Goal: Transaction & Acquisition: Obtain resource

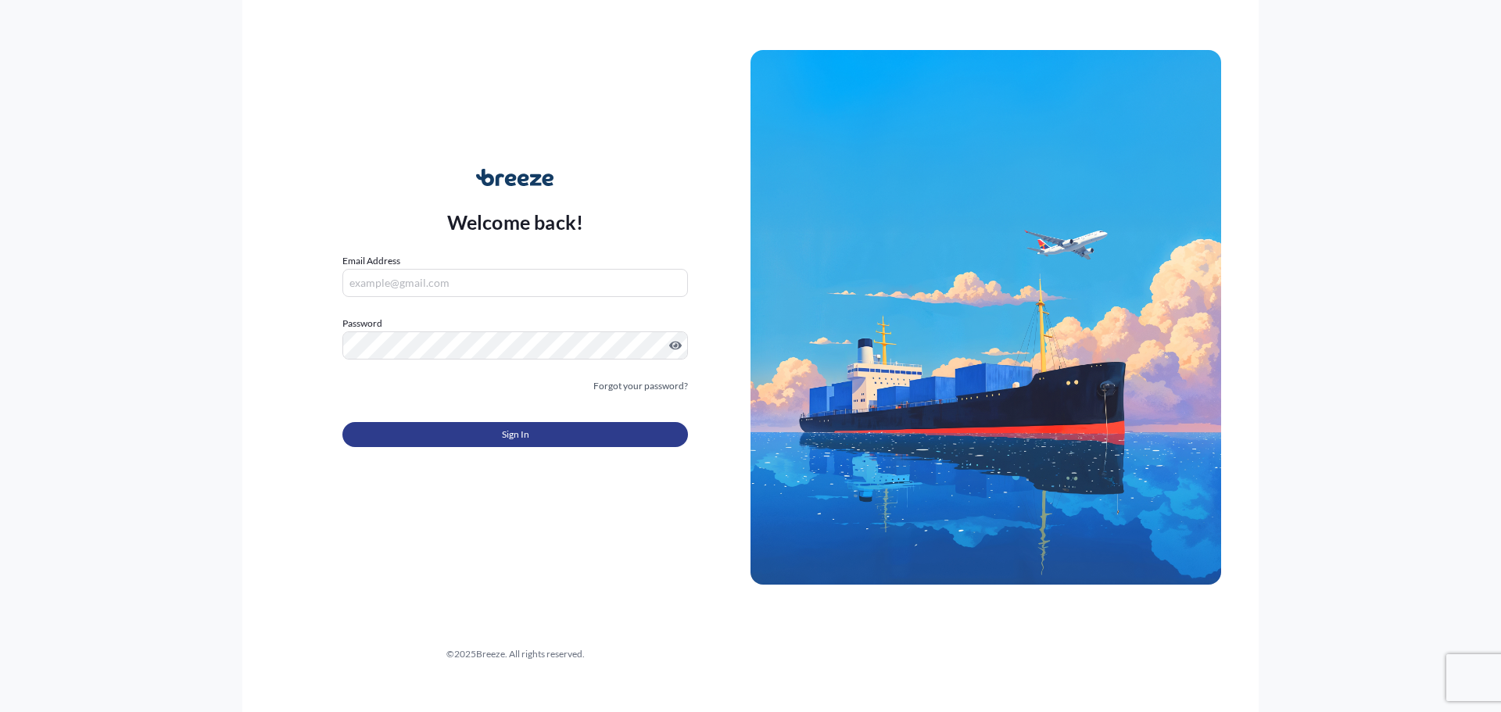
type input "[EMAIL_ADDRESS][DOMAIN_NAME]"
click at [532, 428] on button "Sign In" at bounding box center [515, 434] width 346 height 25
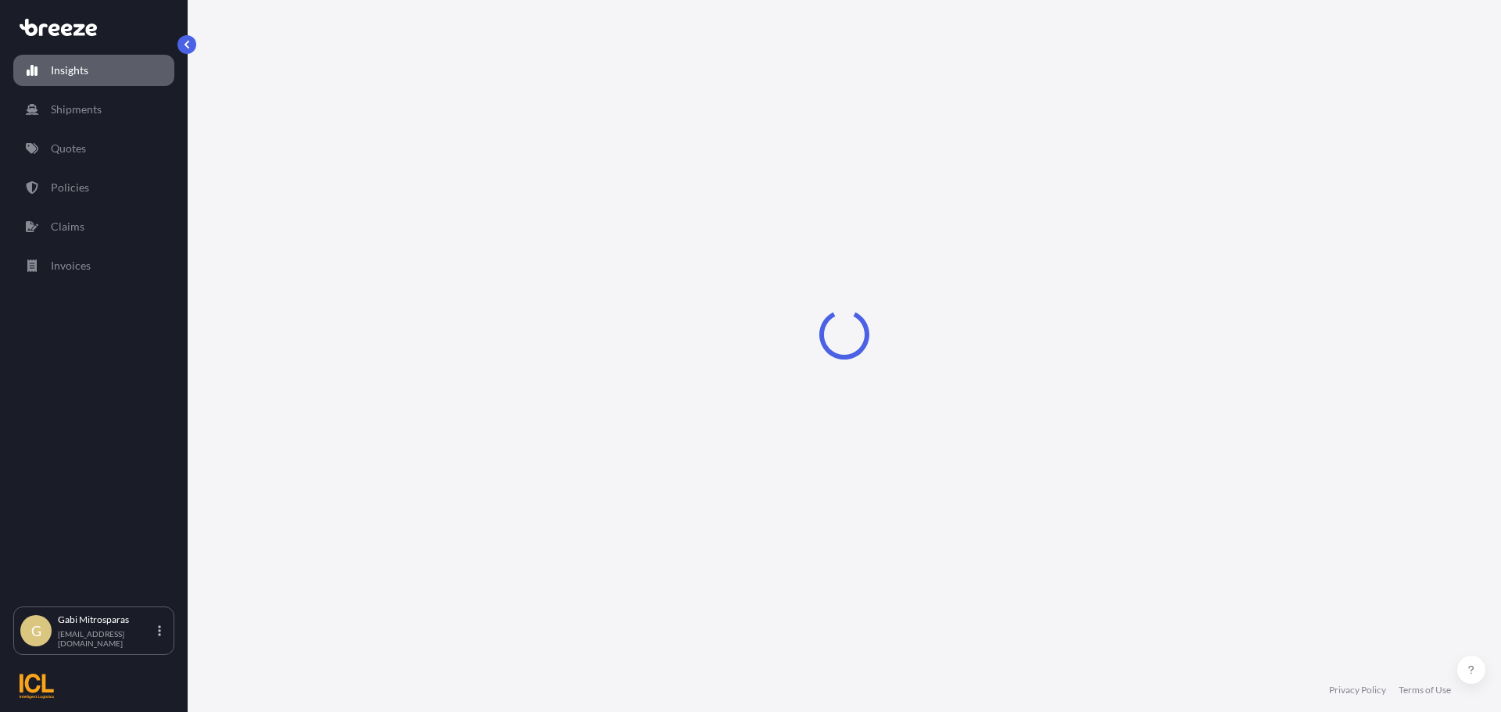
select select "2025"
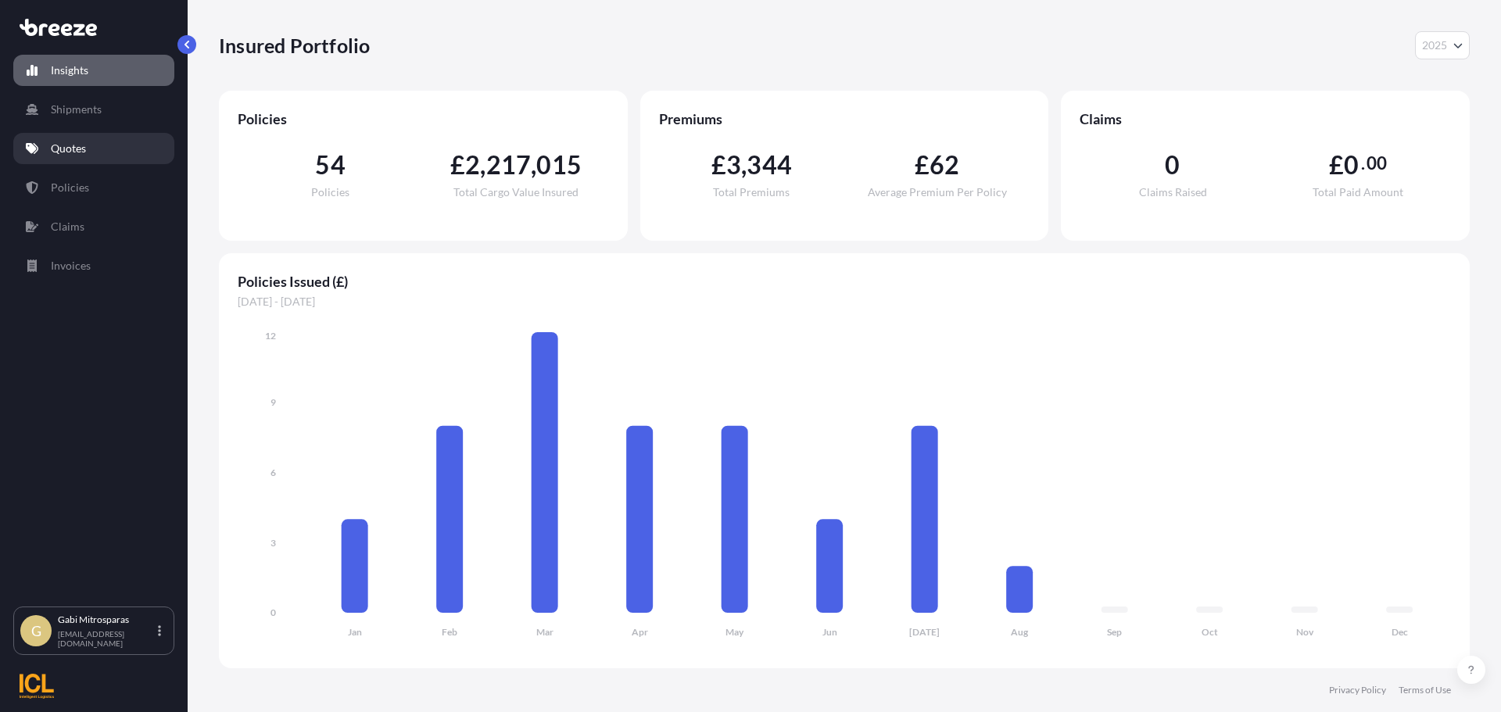
click at [73, 156] on p "Quotes" at bounding box center [68, 149] width 35 height 16
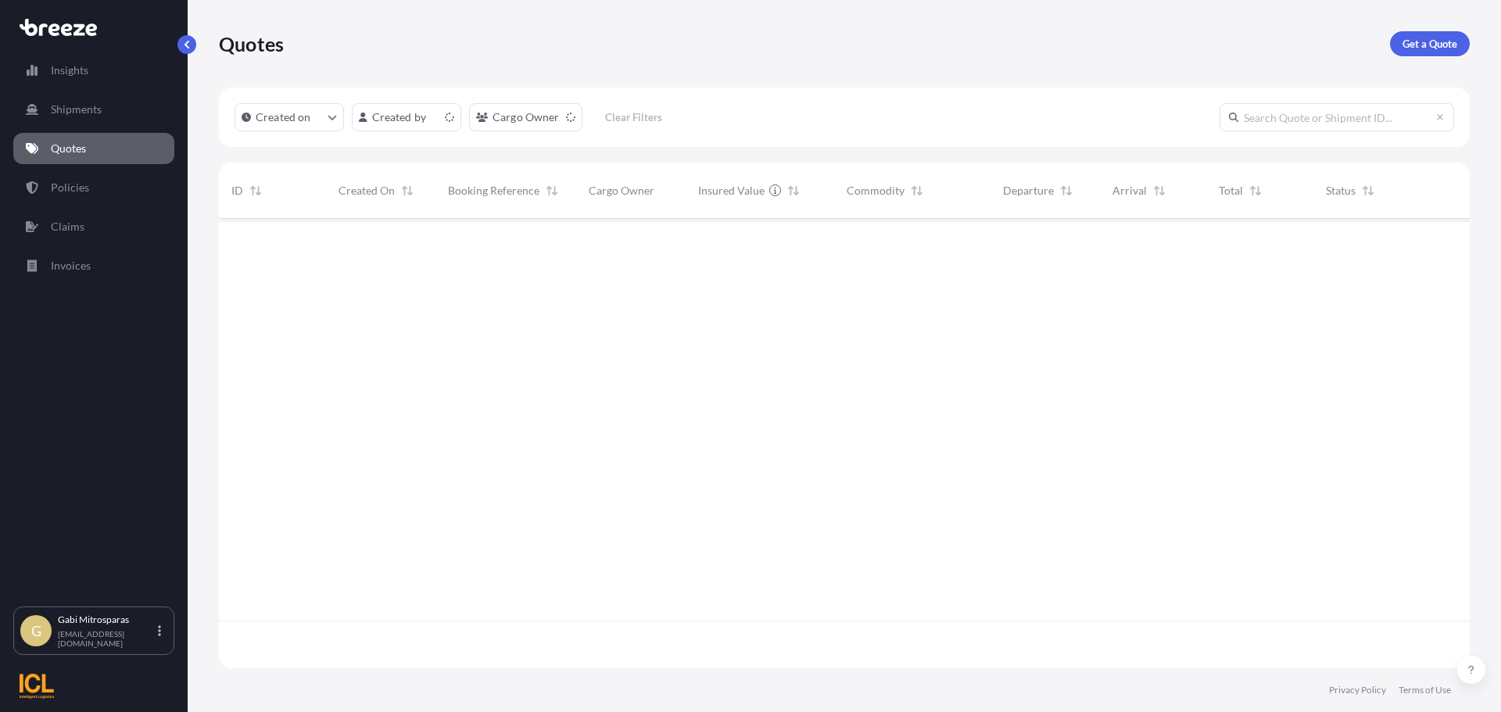
scroll to position [446, 1239]
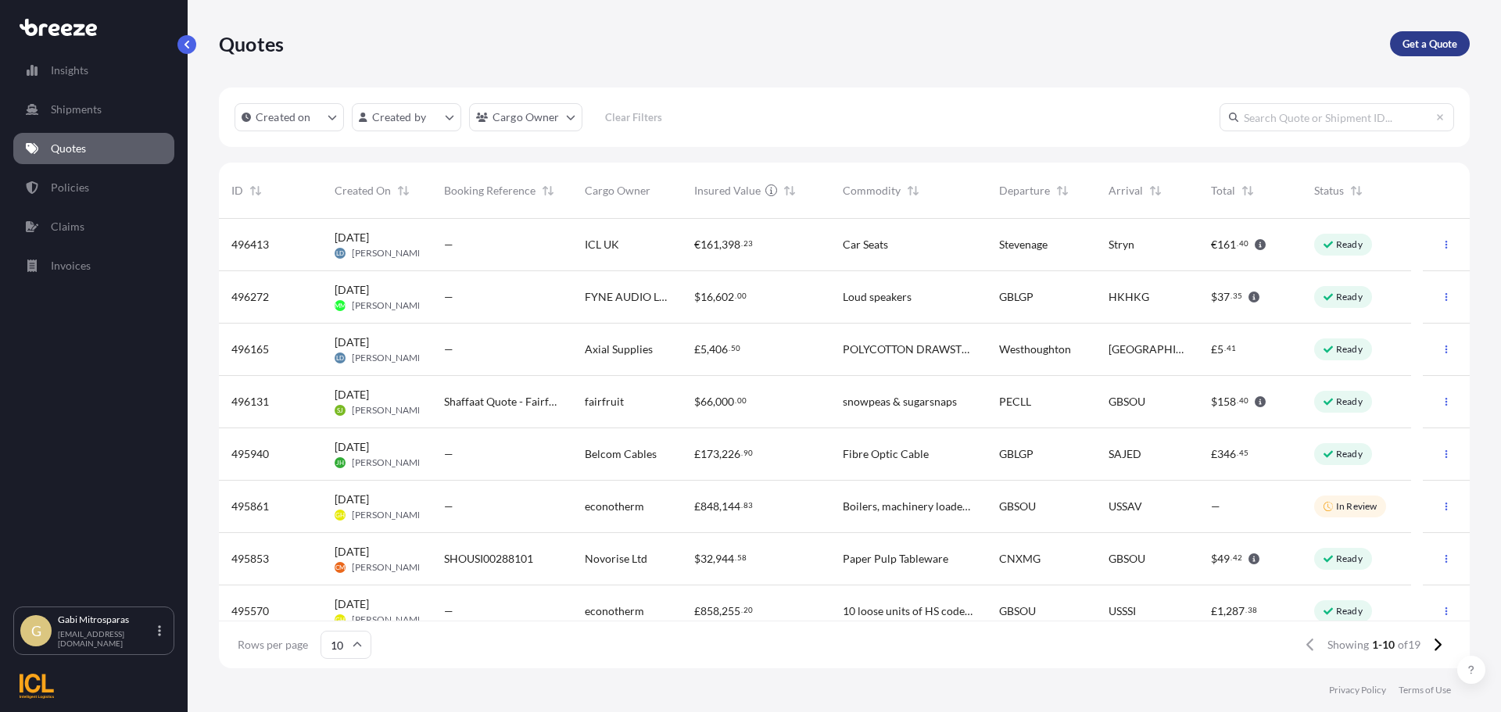
click at [1416, 44] on p "Get a Quote" at bounding box center [1429, 44] width 55 height 16
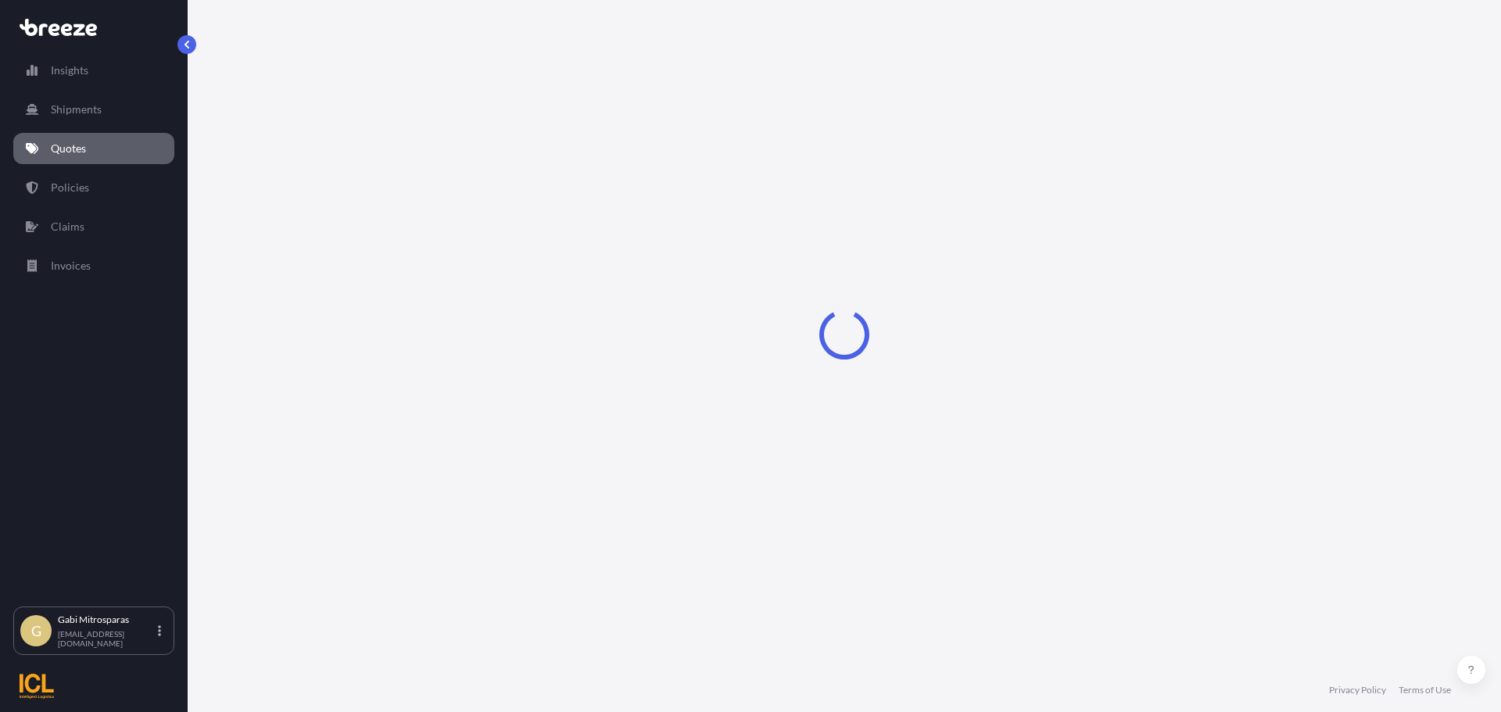
select select "Sea"
select select "1"
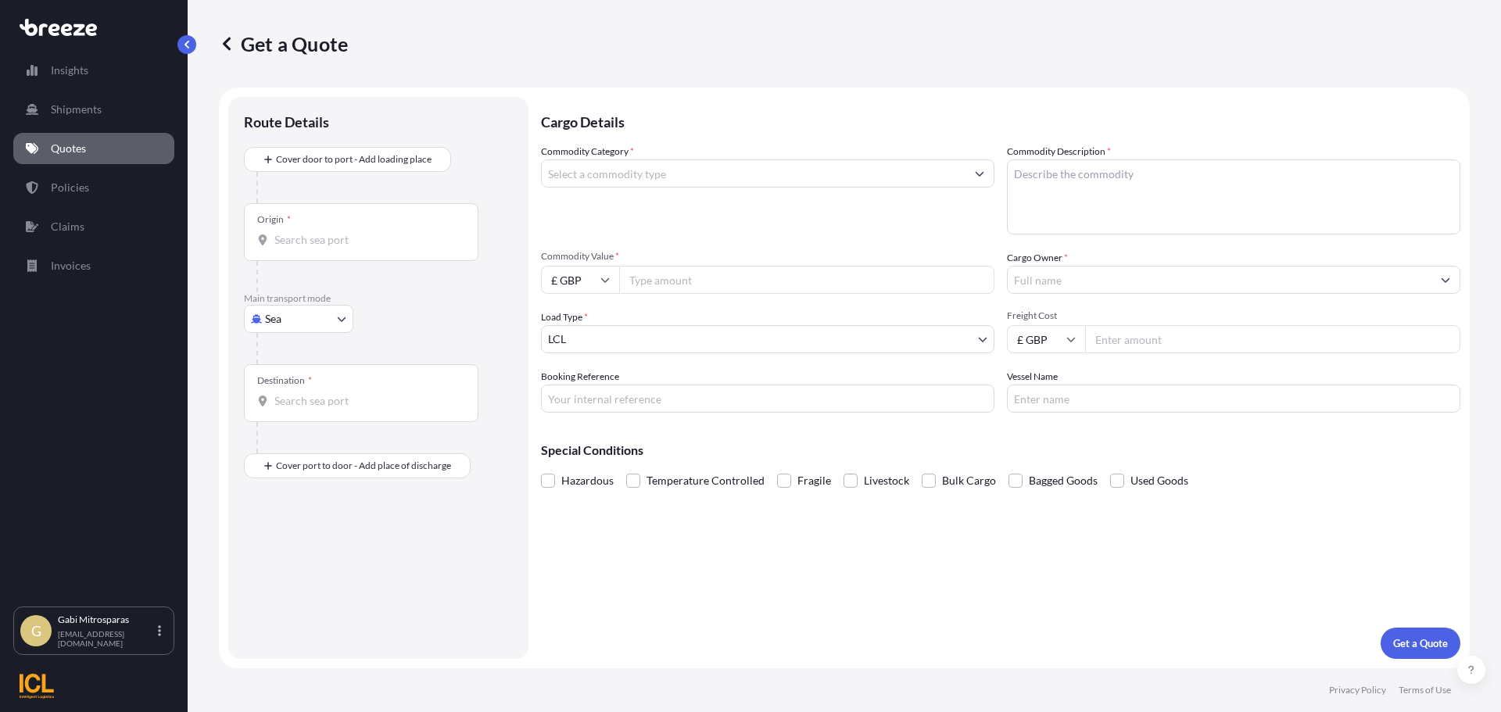
click at [284, 332] on body "Insights Shipments Quotes Policies Claims Invoices G Gabi Mitrosparas [EMAIL_AD…" at bounding box center [750, 356] width 1501 height 712
click at [312, 414] on div "Road" at bounding box center [298, 416] width 97 height 28
select select "Road"
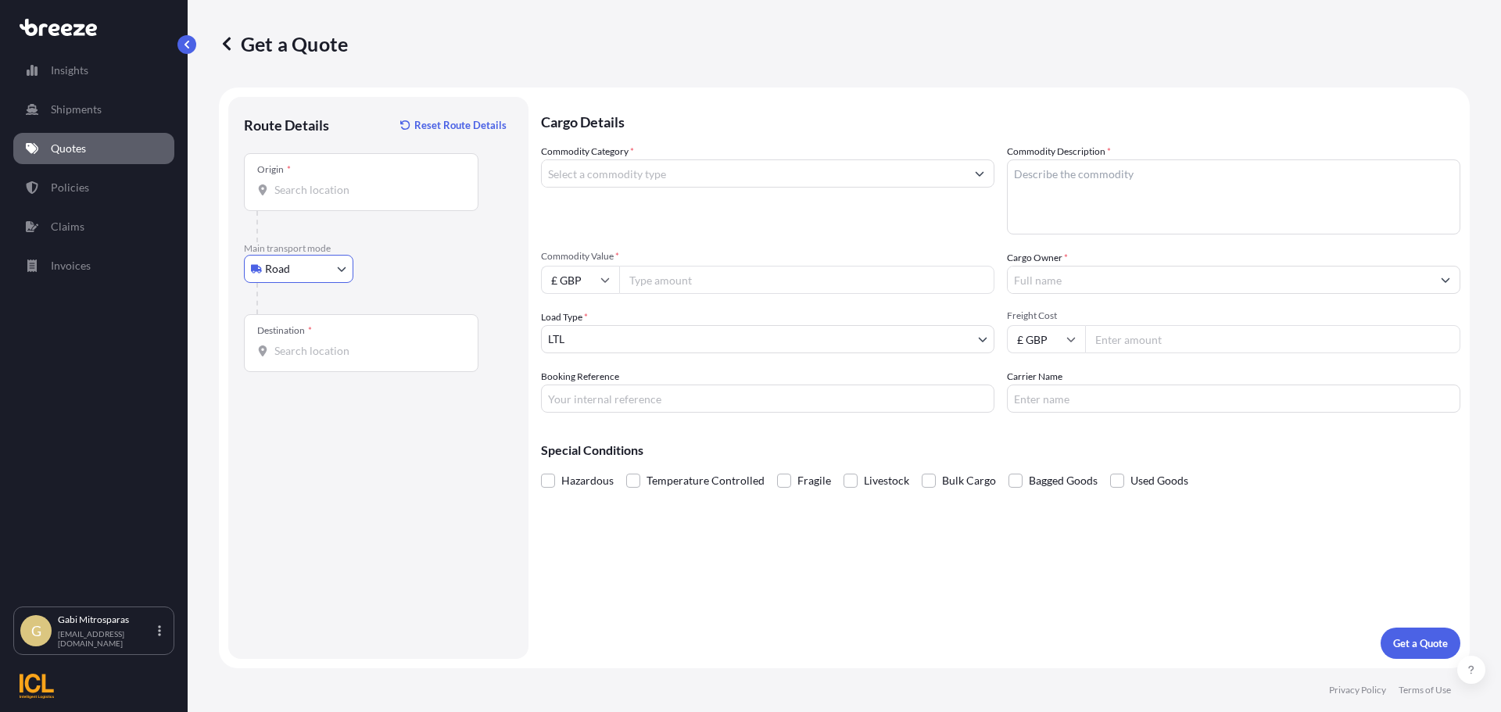
click at [316, 191] on input "Origin *" at bounding box center [366, 190] width 184 height 16
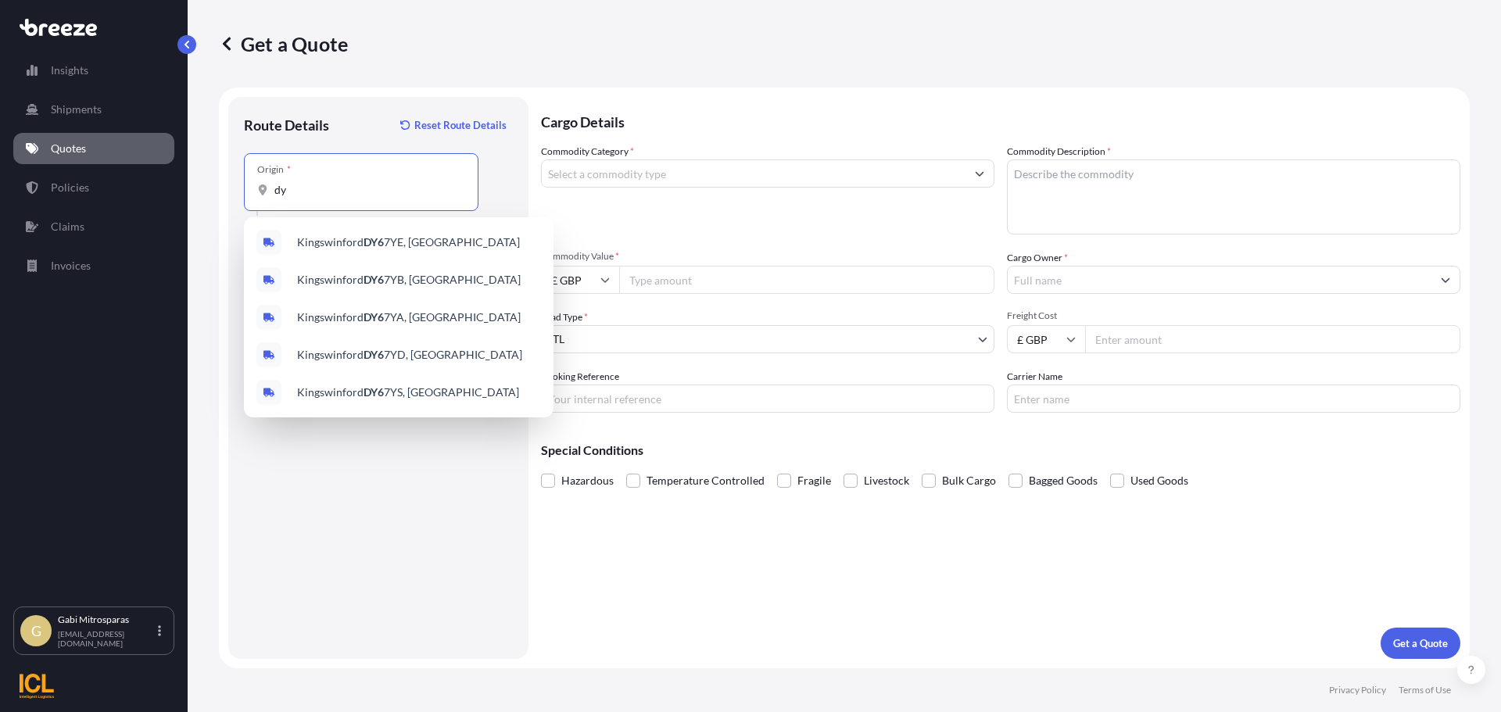
type input "d"
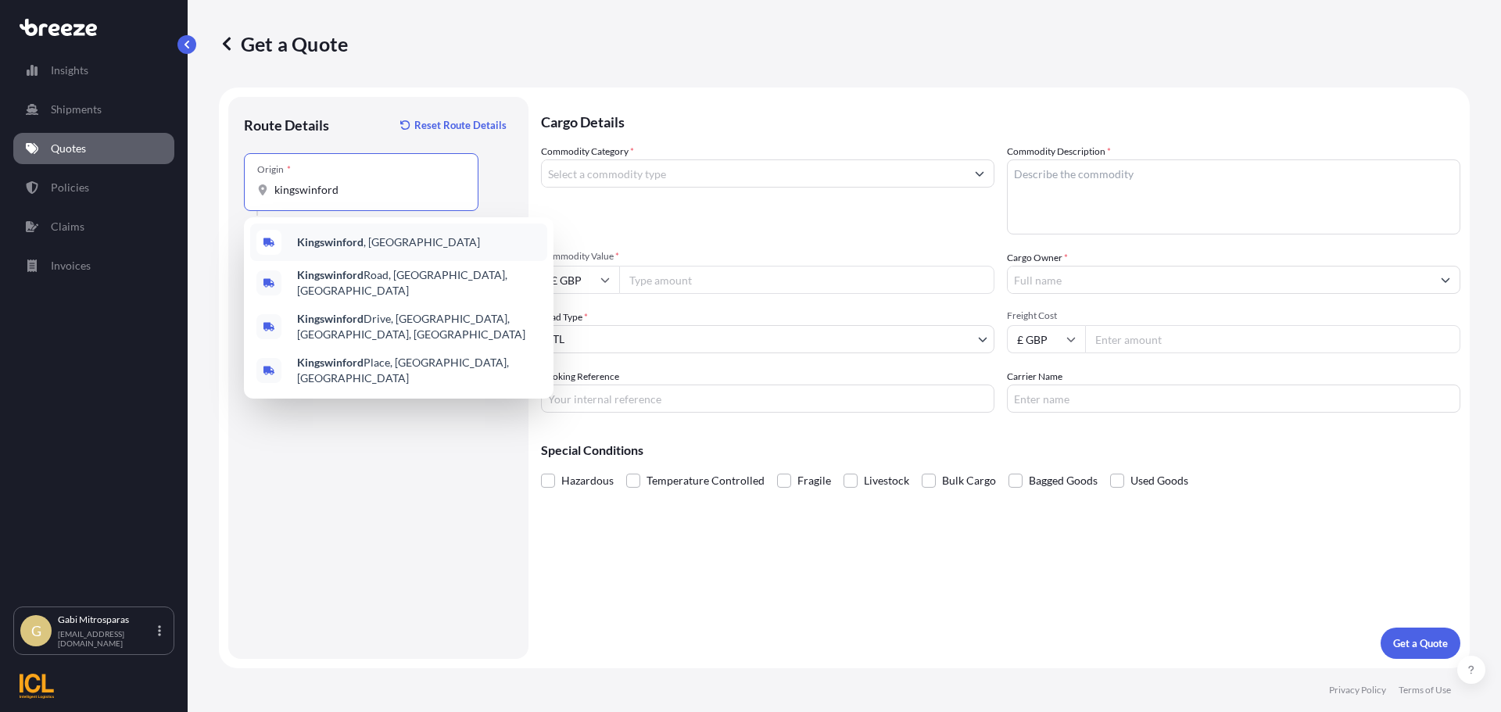
click at [346, 236] on b "Kingswinford" at bounding box center [330, 241] width 66 height 13
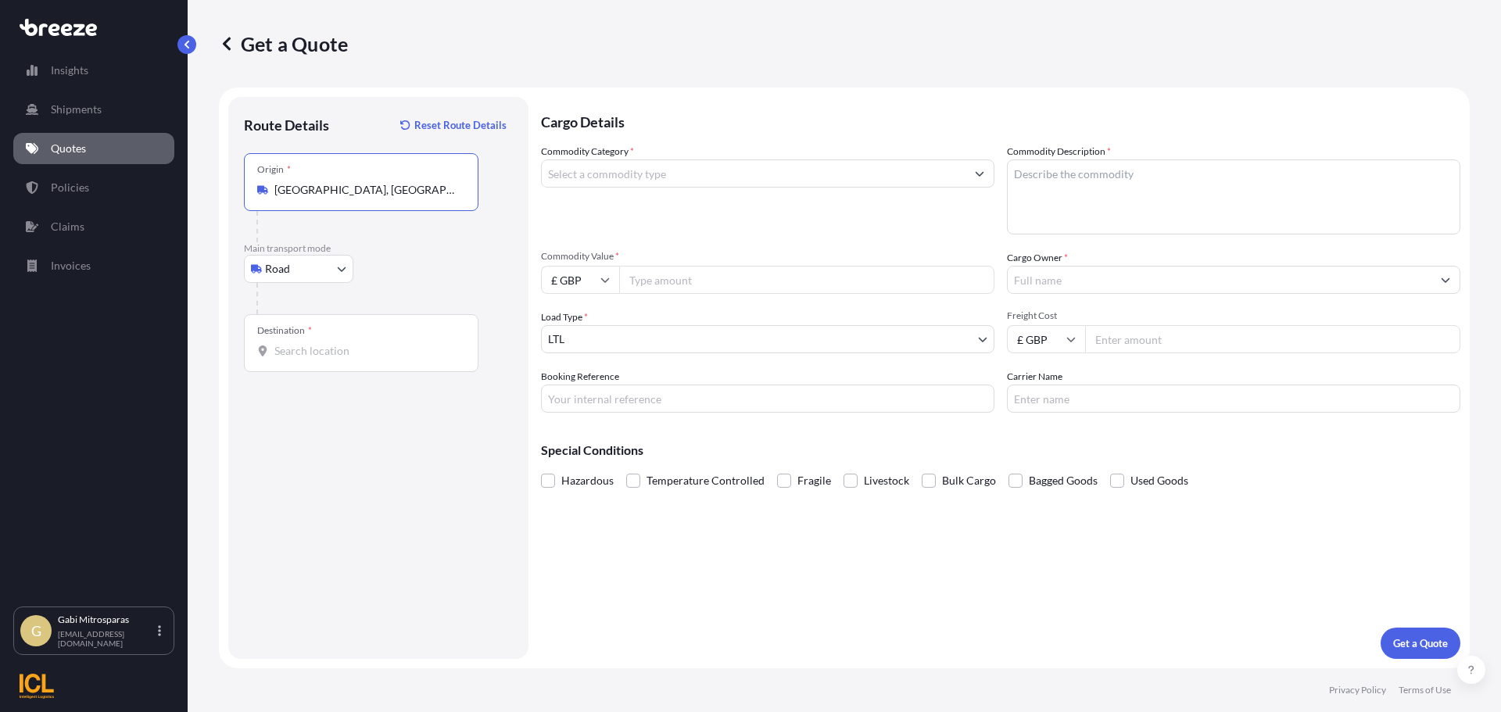
type input "[GEOGRAPHIC_DATA], [GEOGRAPHIC_DATA]"
click at [342, 358] on input "Destination *" at bounding box center [366, 351] width 184 height 16
click at [343, 399] on span "Wręcza, [GEOGRAPHIC_DATA]" at bounding box center [373, 404] width 153 height 16
type input "Wręcza, [GEOGRAPHIC_DATA]"
click at [675, 284] on input "Commodity Value *" at bounding box center [806, 280] width 375 height 28
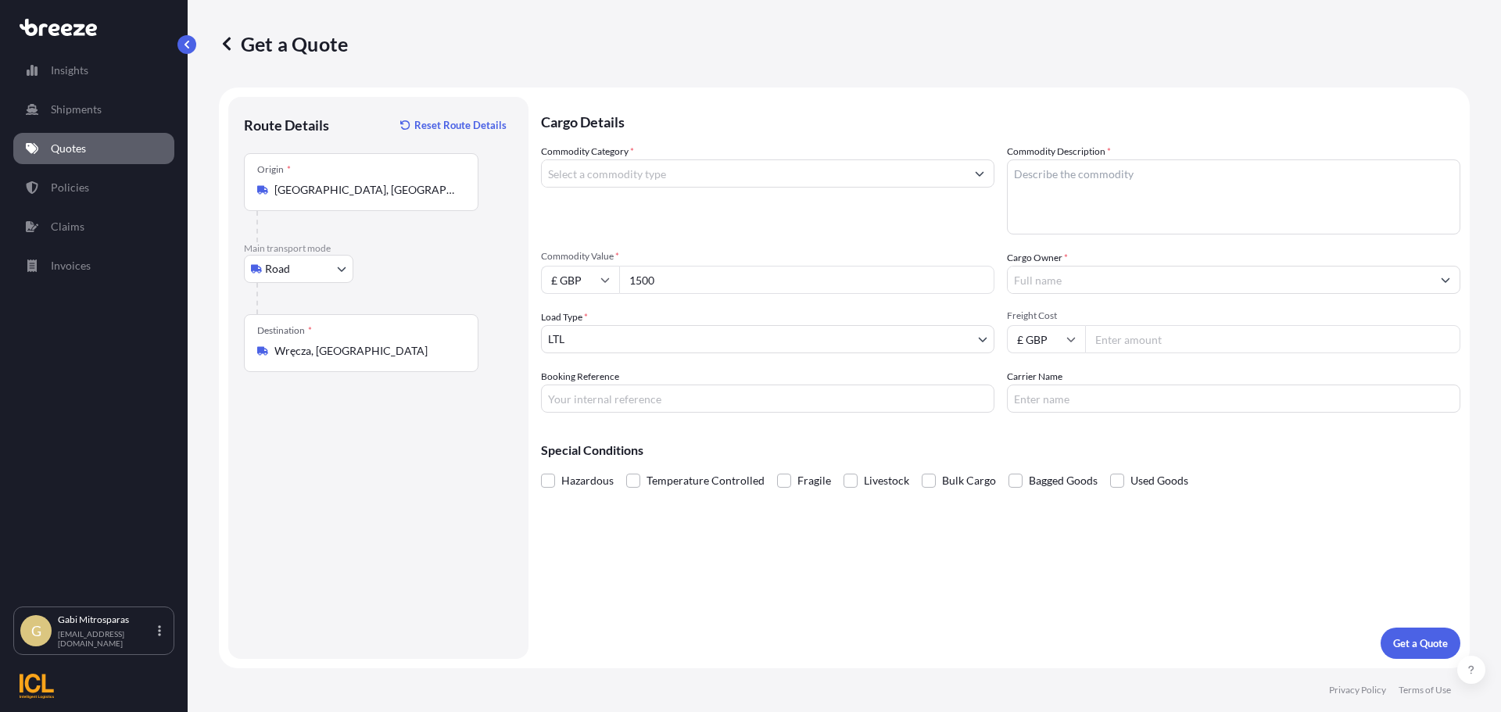
type input "1500"
click at [1119, 330] on input "Freight Cost" at bounding box center [1272, 339] width 375 height 28
click at [1073, 346] on input "£ GBP" at bounding box center [1046, 339] width 78 height 28
click at [1141, 336] on input "Freight Cost" at bounding box center [1272, 339] width 375 height 28
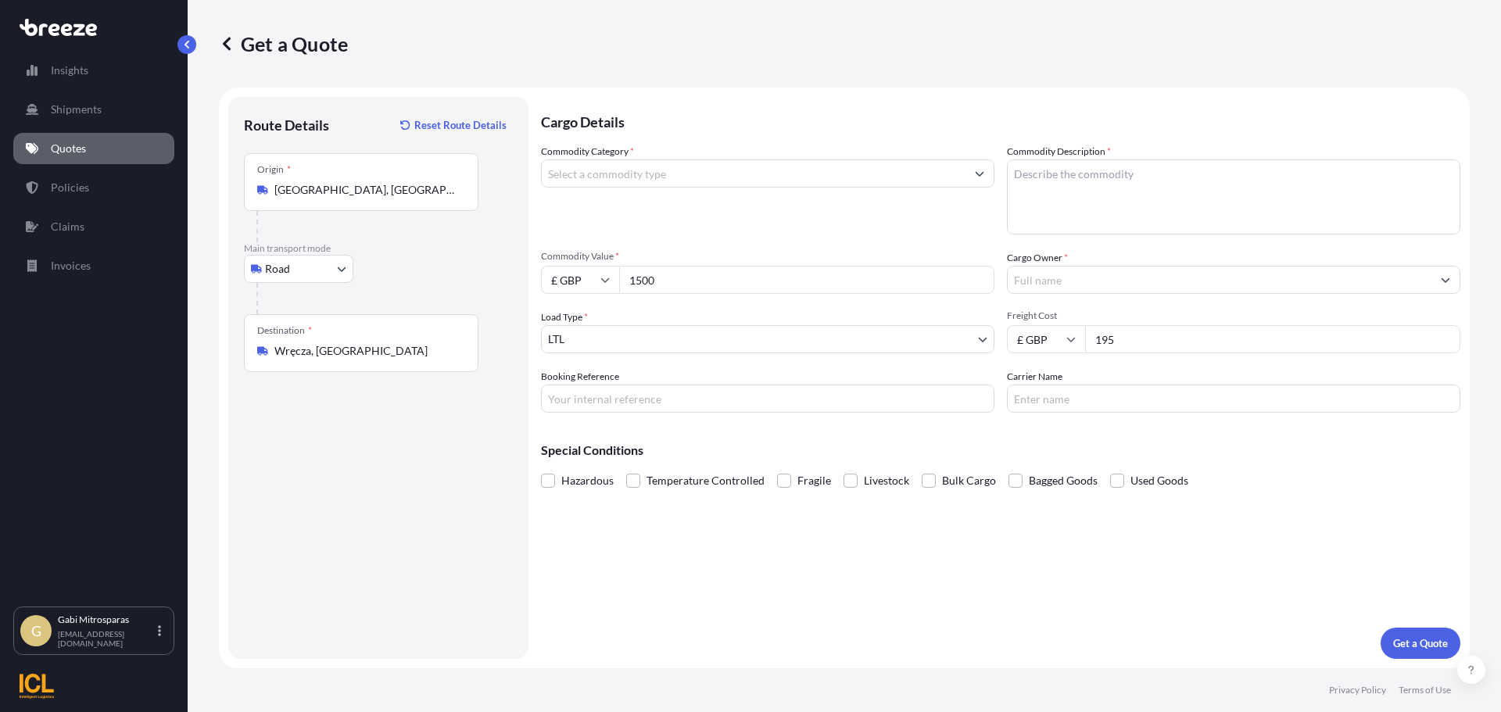
type input "195"
click at [582, 181] on input "Commodity Category *" at bounding box center [754, 173] width 424 height 28
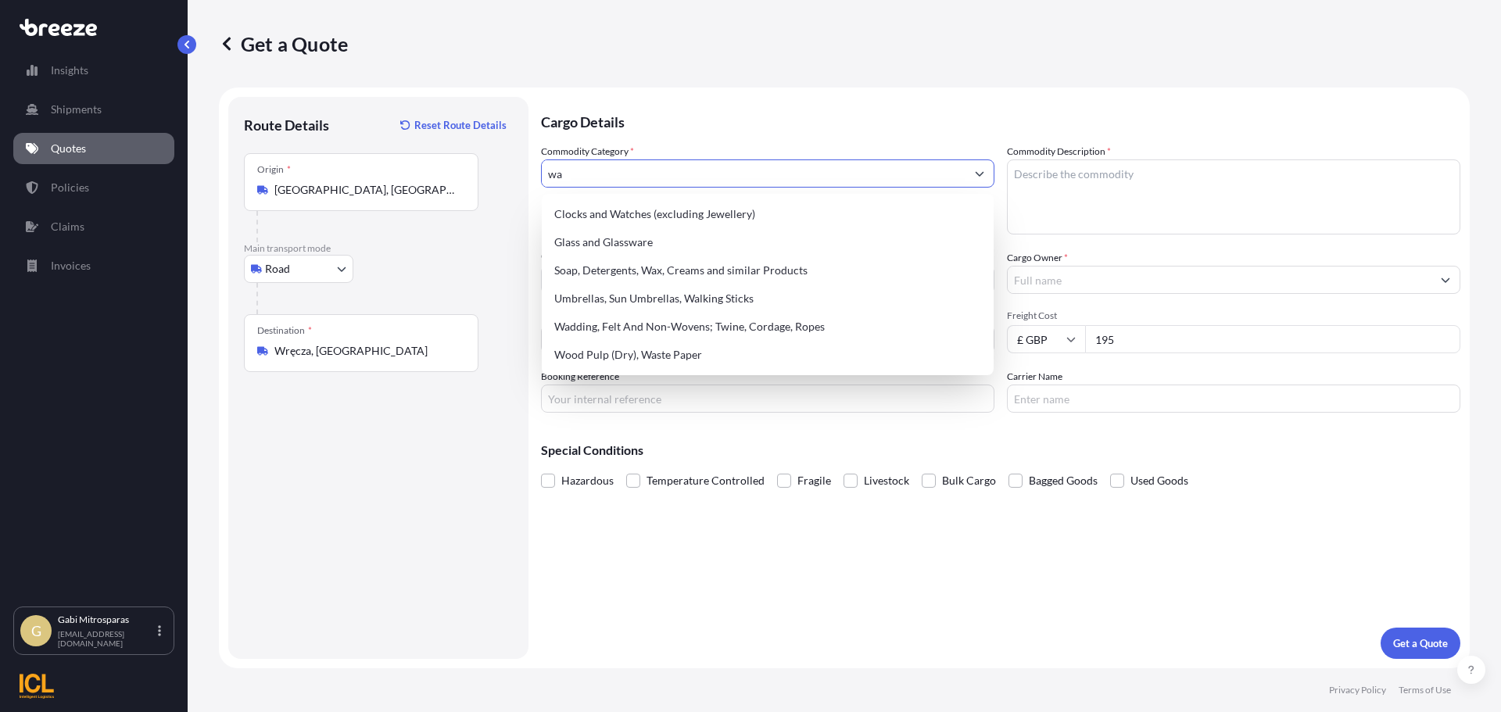
type input "w"
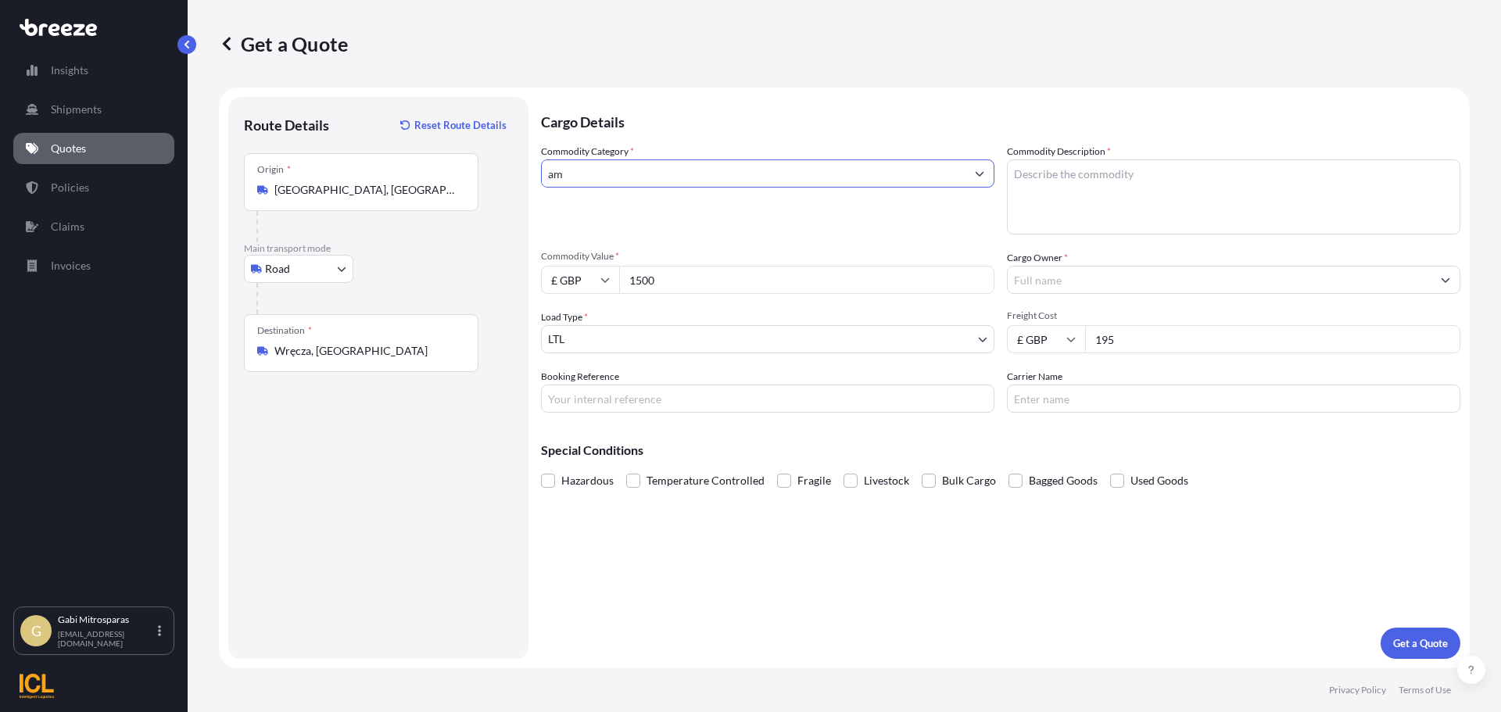
type input "a"
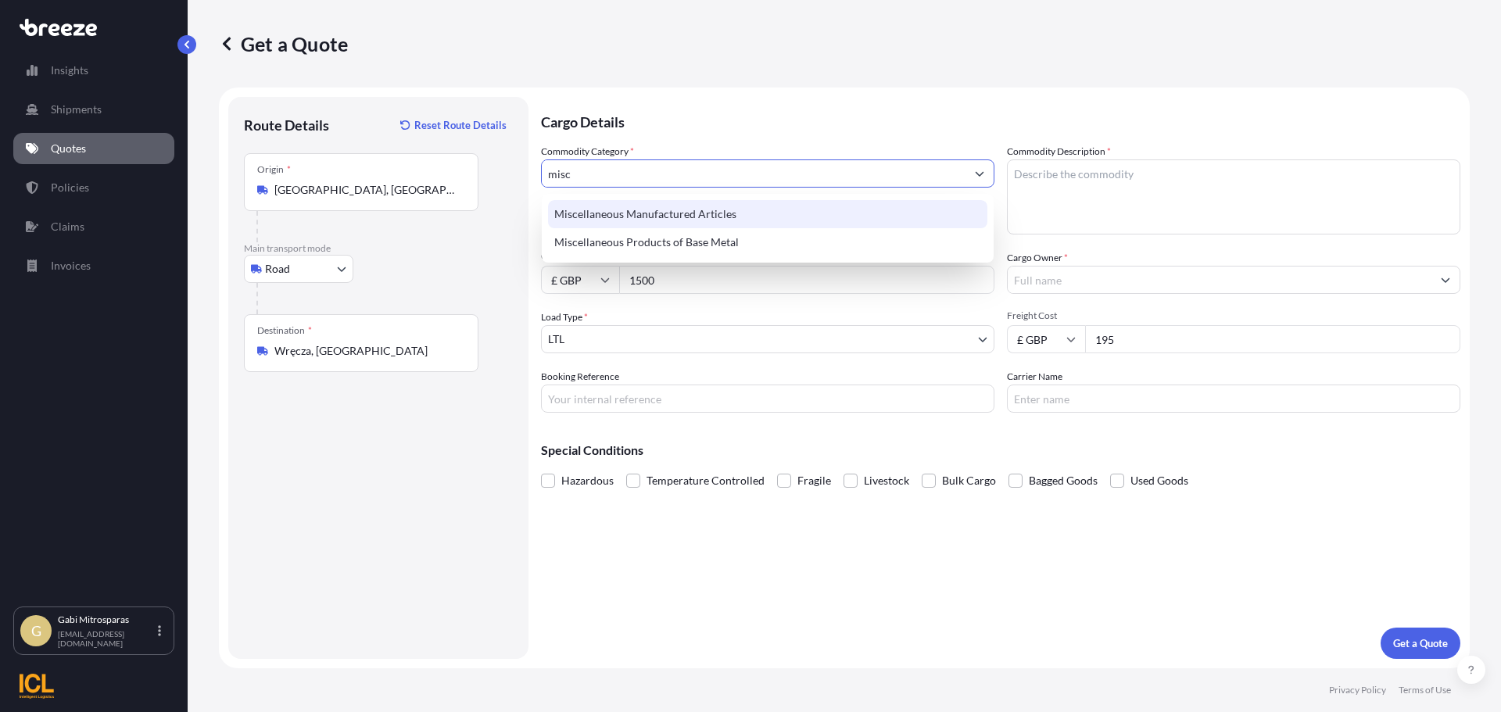
click at [639, 221] on div "Miscellaneous Manufactured Articles" at bounding box center [767, 214] width 439 height 28
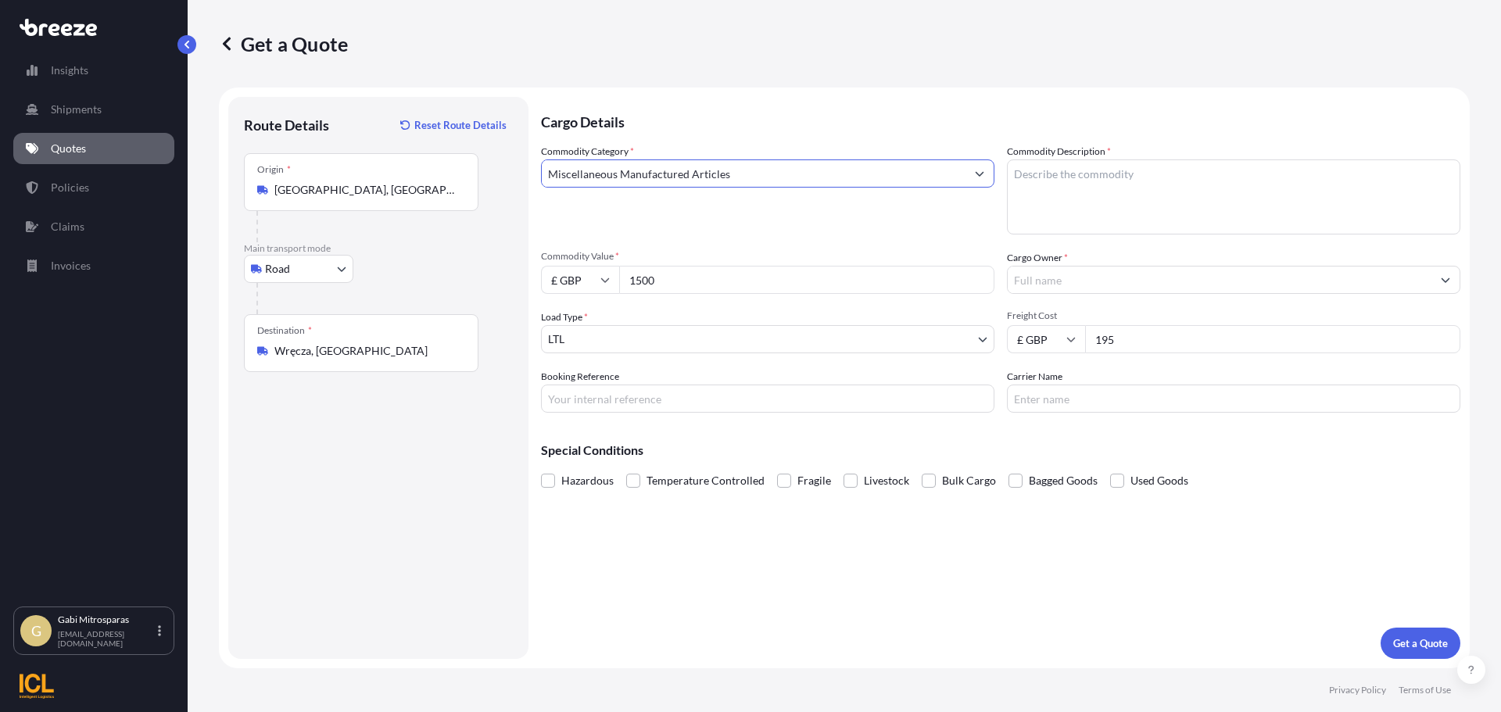
type input "Miscellaneous Manufactured Articles"
click at [1064, 165] on textarea "Commodity Description *" at bounding box center [1233, 196] width 453 height 75
type textarea "m"
drag, startPoint x: 1172, startPoint y: 199, endPoint x: 954, endPoint y: 243, distance: 221.7
click at [954, 243] on div "Commodity Category * Miscellaneous Manufactured Articles Commodity Description …" at bounding box center [1000, 278] width 919 height 269
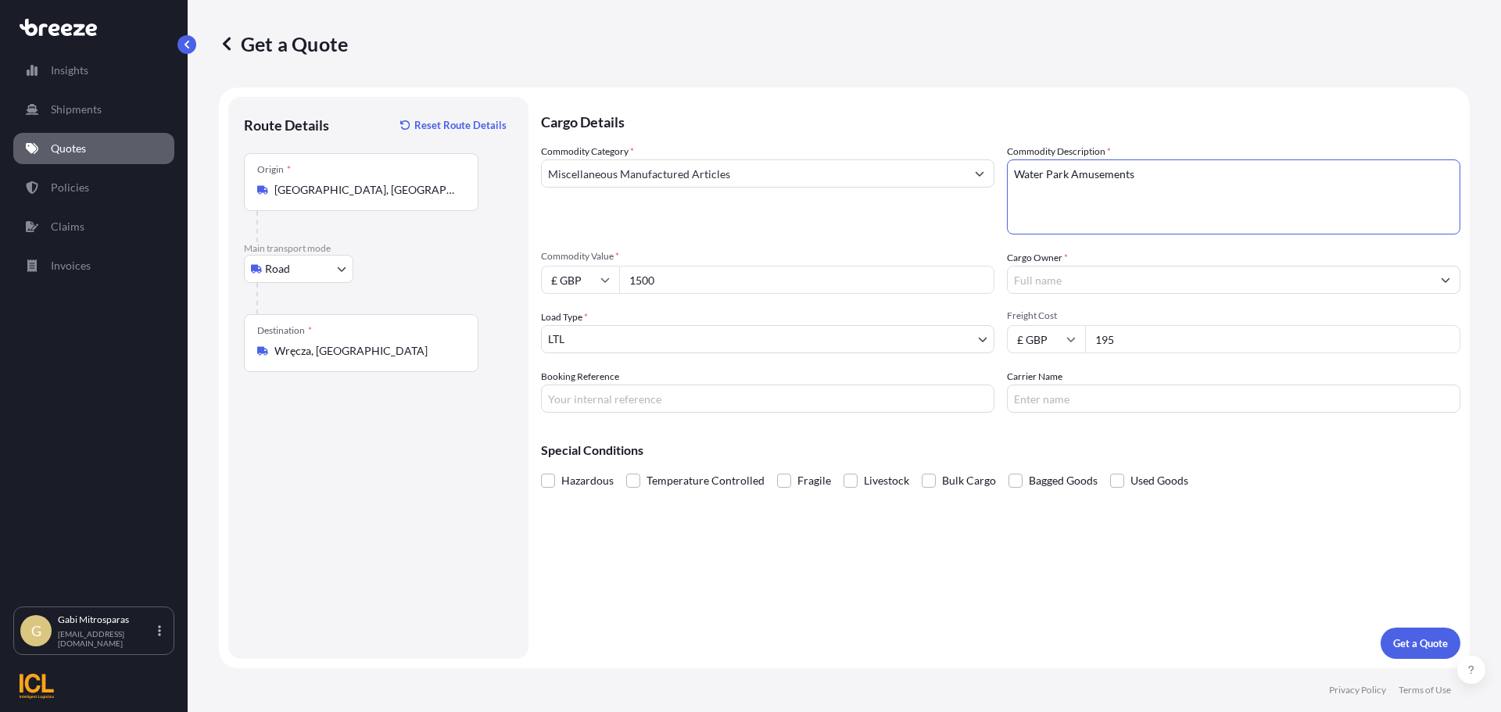
type textarea "Water Park Amusements"
click at [1027, 277] on input "Cargo Owner *" at bounding box center [1220, 280] width 424 height 28
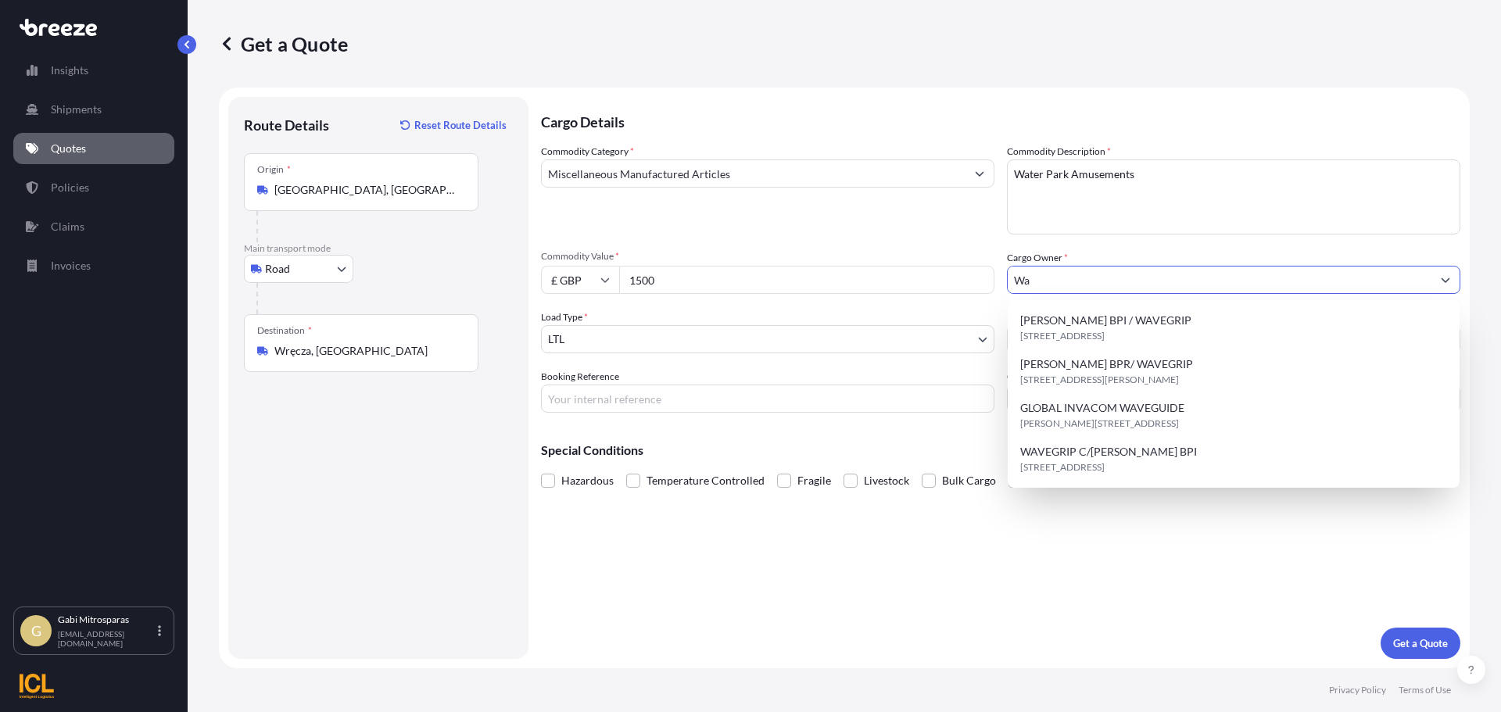
type input "W"
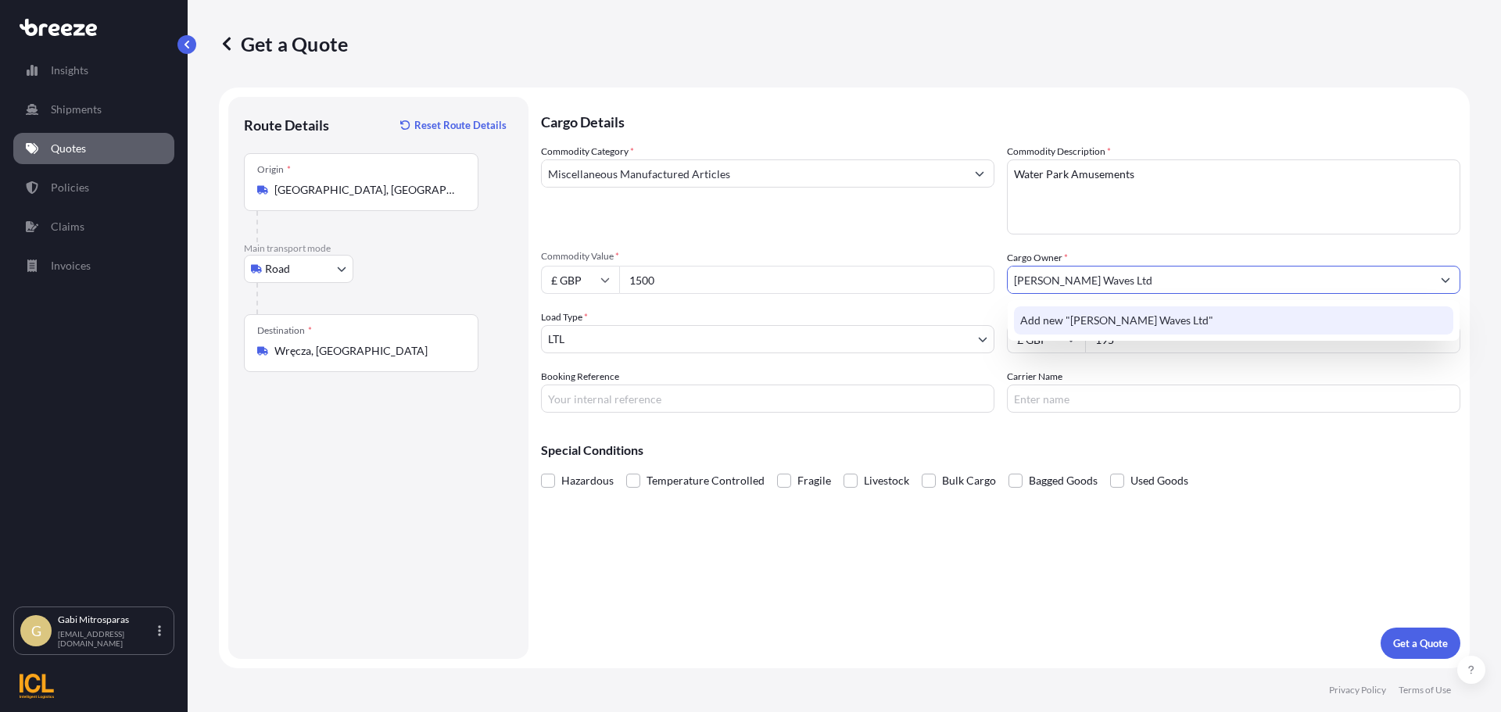
type input "[PERSON_NAME] Waves Ltd"
click at [1090, 303] on div "Add new "[PERSON_NAME] Waves Ltd"" at bounding box center [1234, 320] width 452 height 41
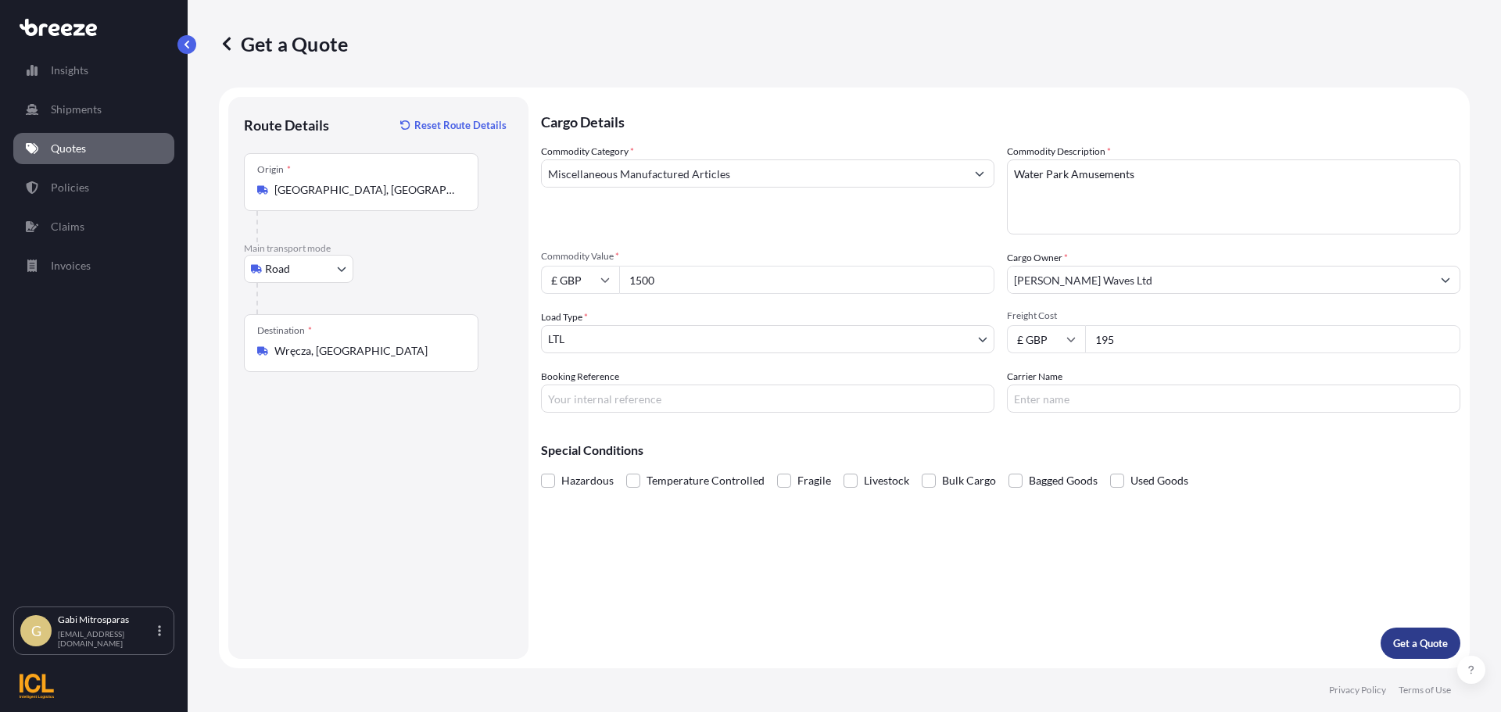
click at [1420, 648] on p "Get a Quote" at bounding box center [1420, 644] width 55 height 16
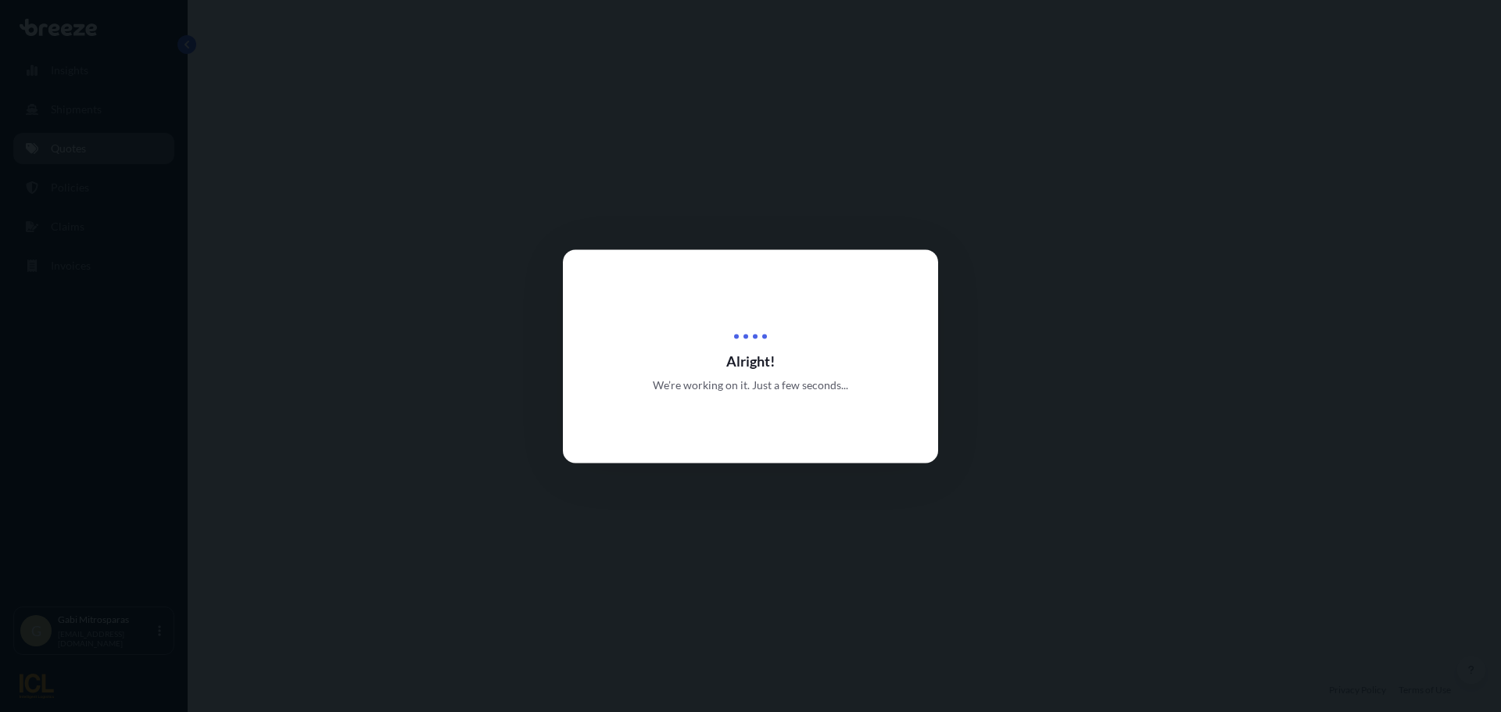
select select "Road"
select select "1"
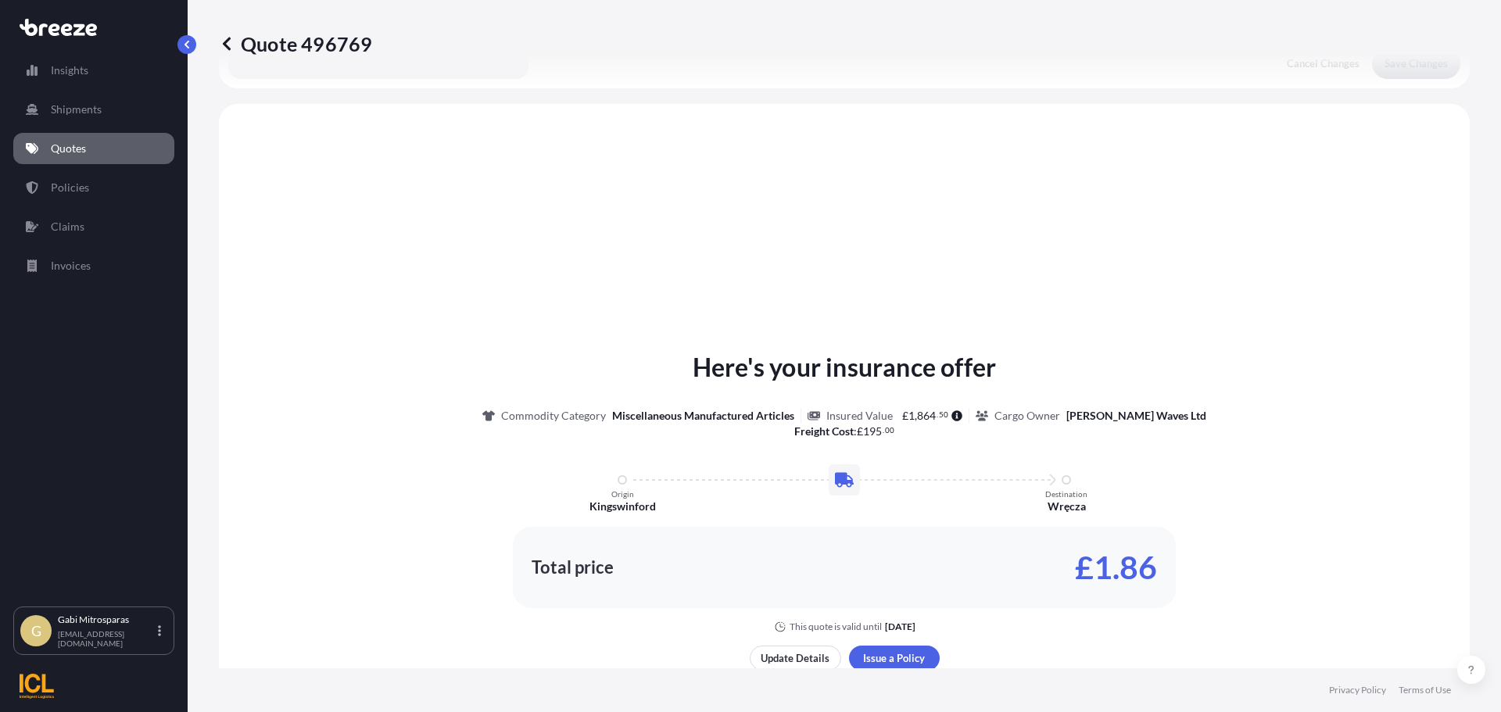
scroll to position [471, 0]
